Goal: Task Accomplishment & Management: Complete application form

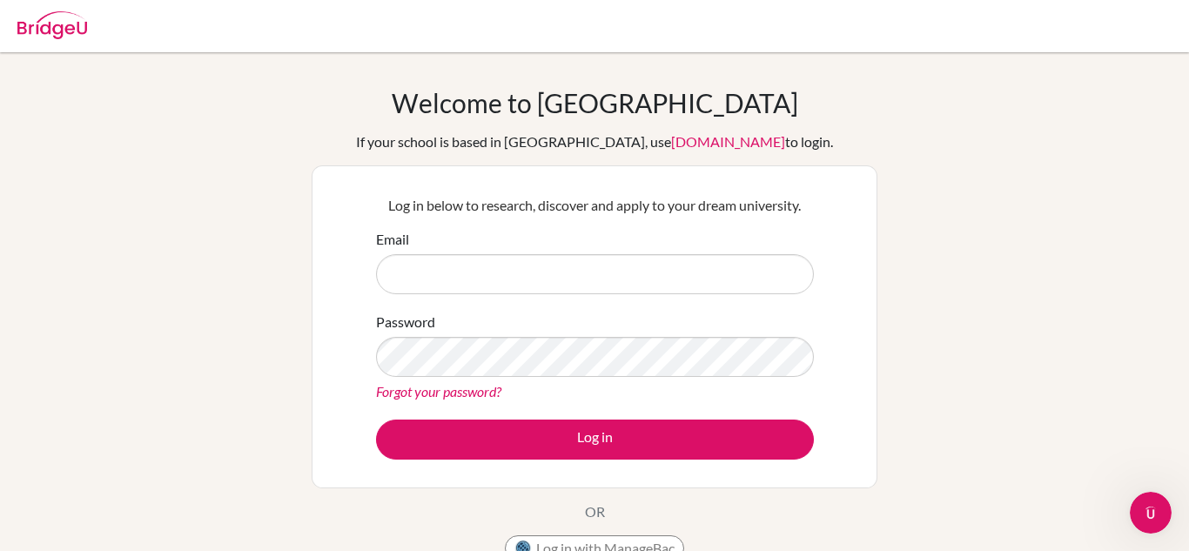
click at [62, 24] on img at bounding box center [52, 25] width 70 height 28
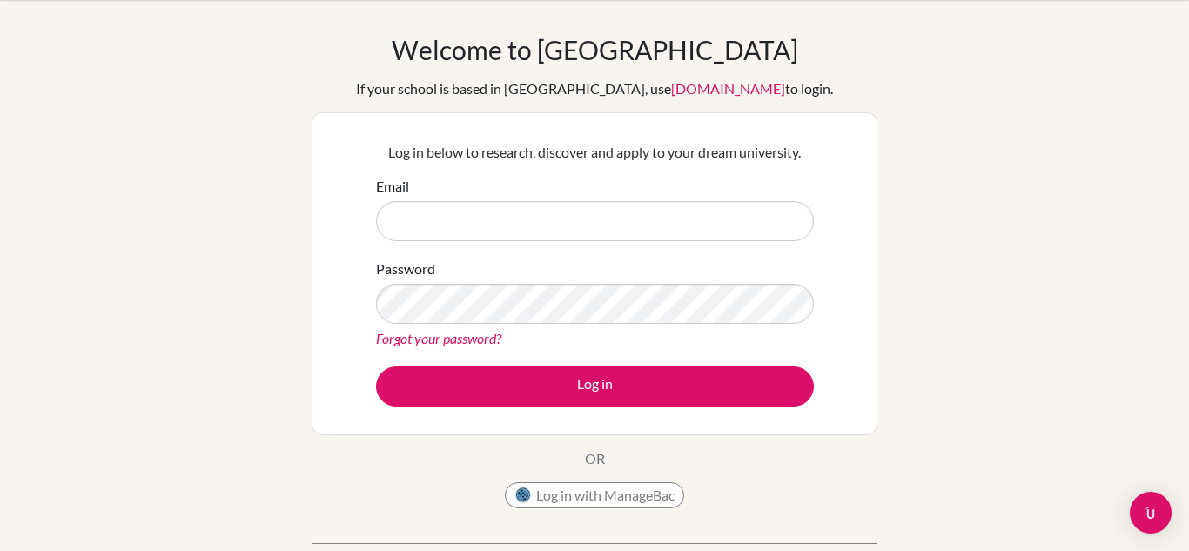
scroll to position [49, 0]
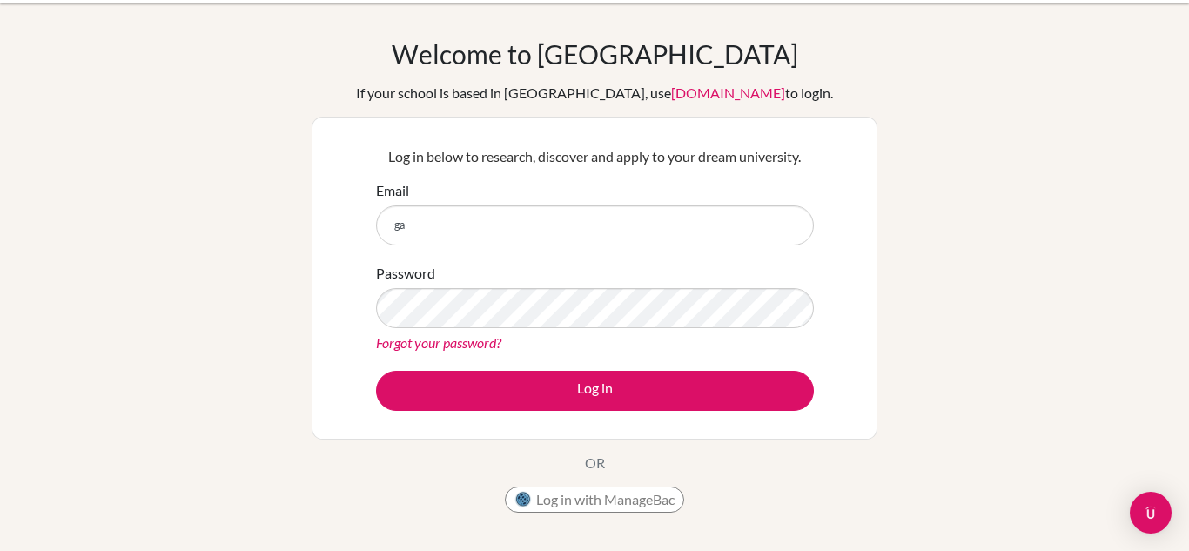
type input "g"
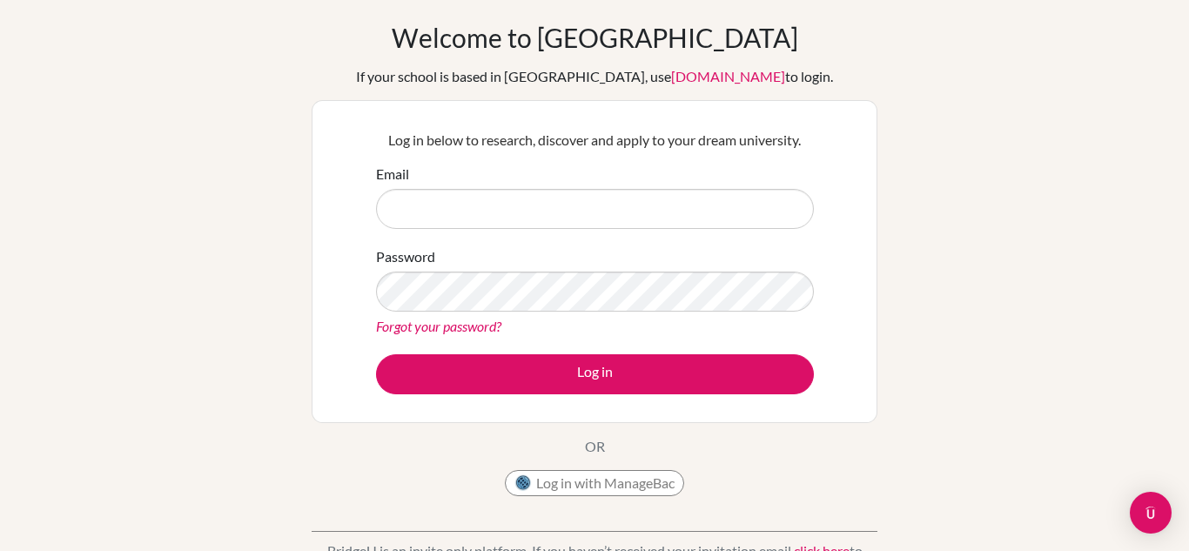
scroll to position [0, 0]
